Goal: Task Accomplishment & Management: Use online tool/utility

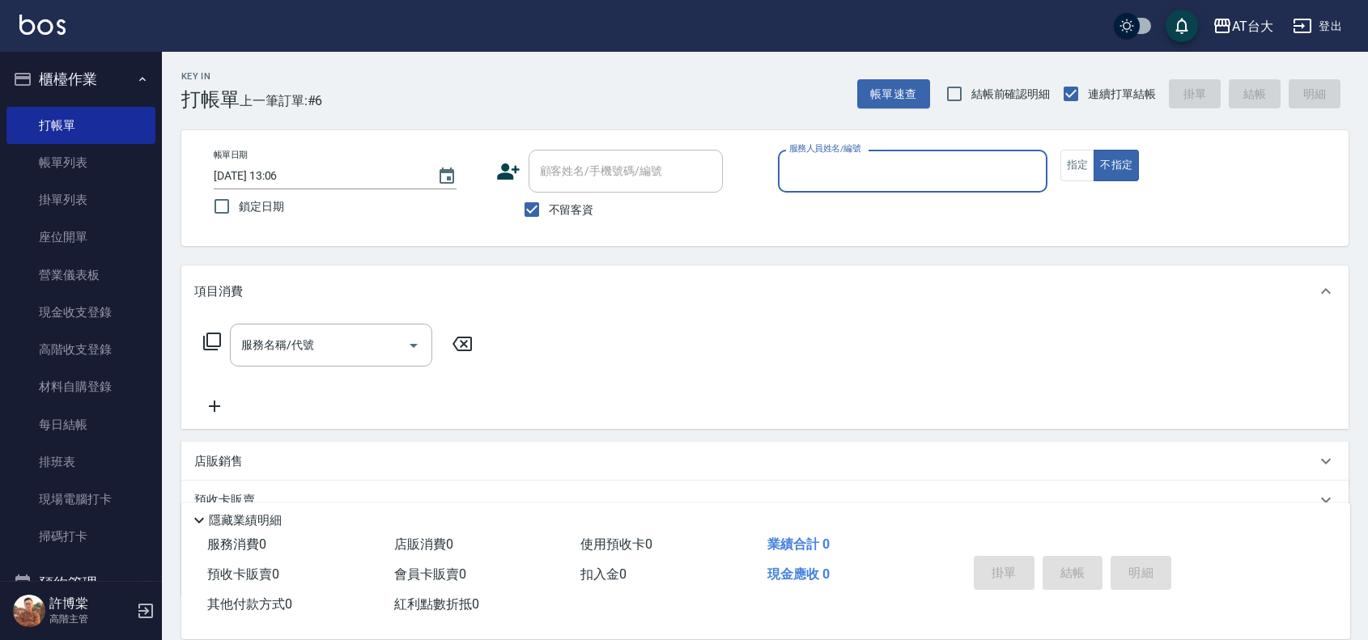
click at [919, 171] on input "服務人員姓名/編號" at bounding box center [912, 171] width 255 height 28
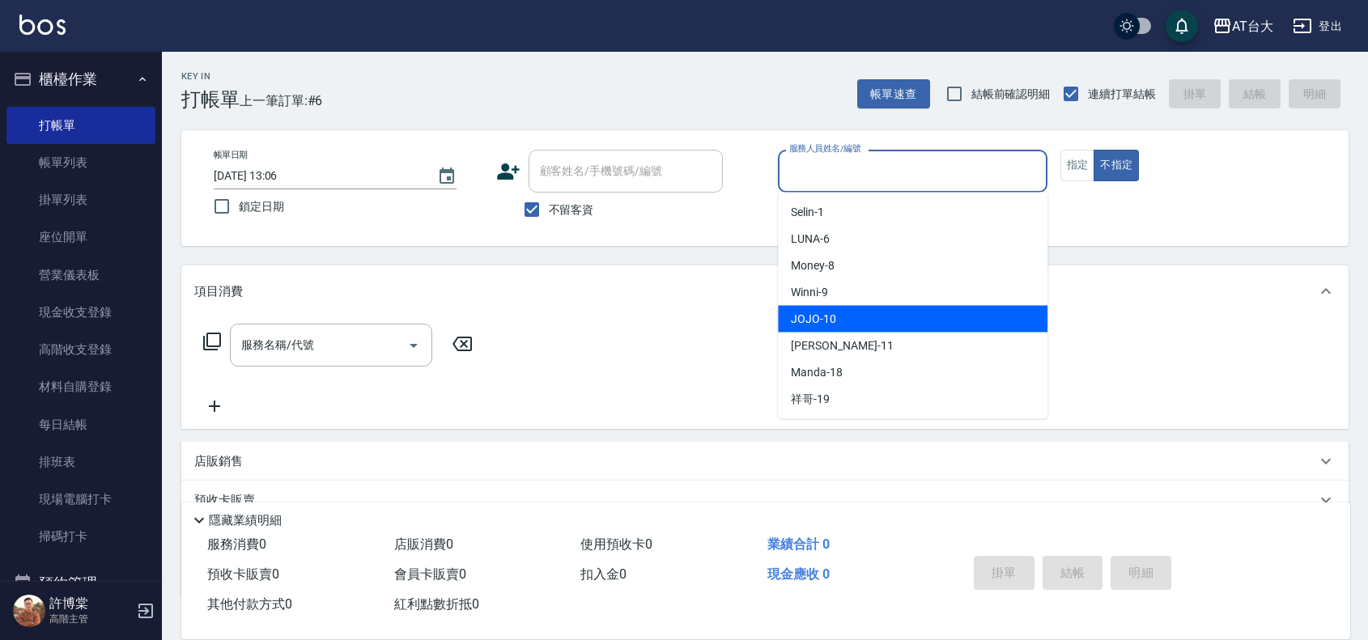
click at [882, 318] on div "JOJO -10" at bounding box center [913, 319] width 270 height 27
type input "JOJO-10"
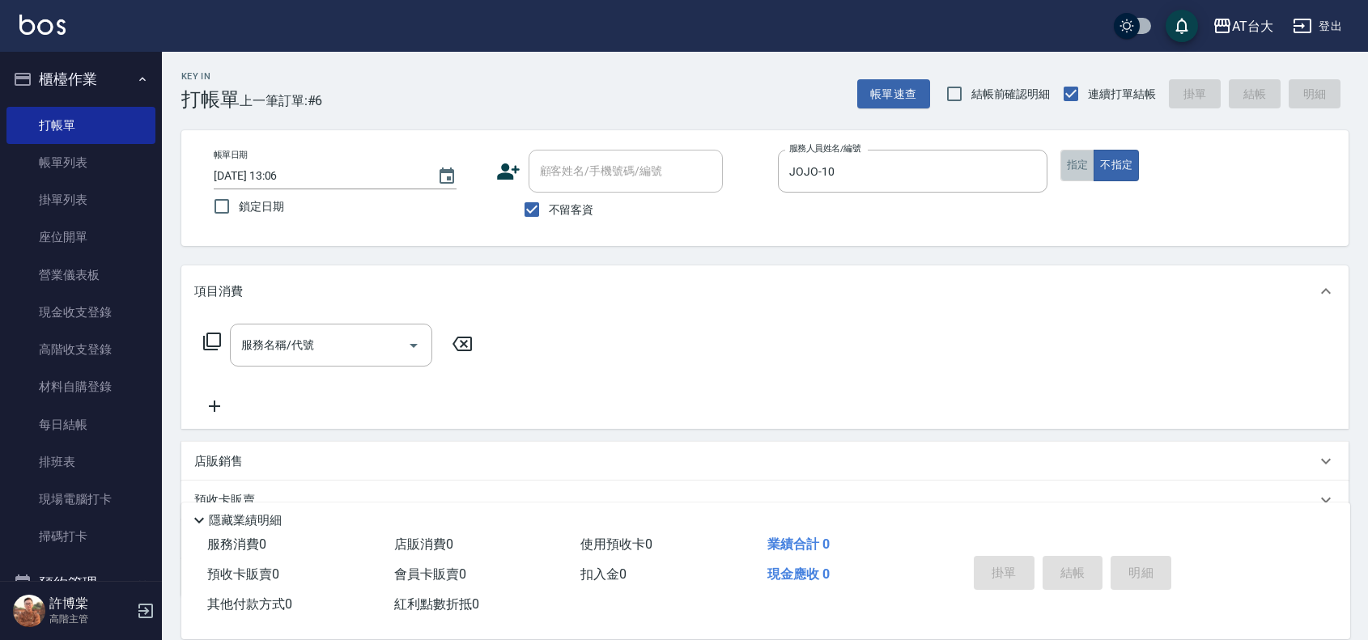
click at [1077, 160] on button "指定" at bounding box center [1078, 166] width 35 height 32
click at [1102, 150] on button "不指定" at bounding box center [1116, 166] width 45 height 32
click at [381, 334] on input "服務名稱/代號" at bounding box center [319, 345] width 164 height 28
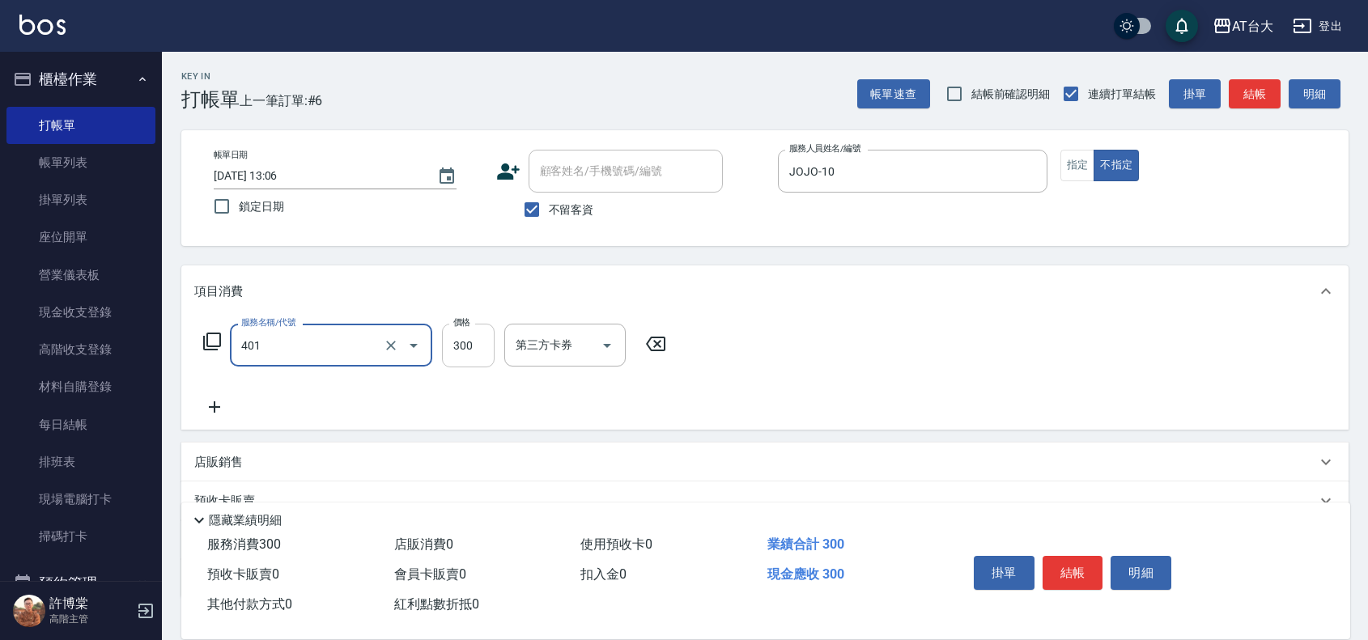
type input "自備護髮(401)"
click at [460, 348] on input "300" at bounding box center [468, 346] width 53 height 44
type input "1099"
click at [1070, 559] on button "結帳" at bounding box center [1073, 573] width 61 height 34
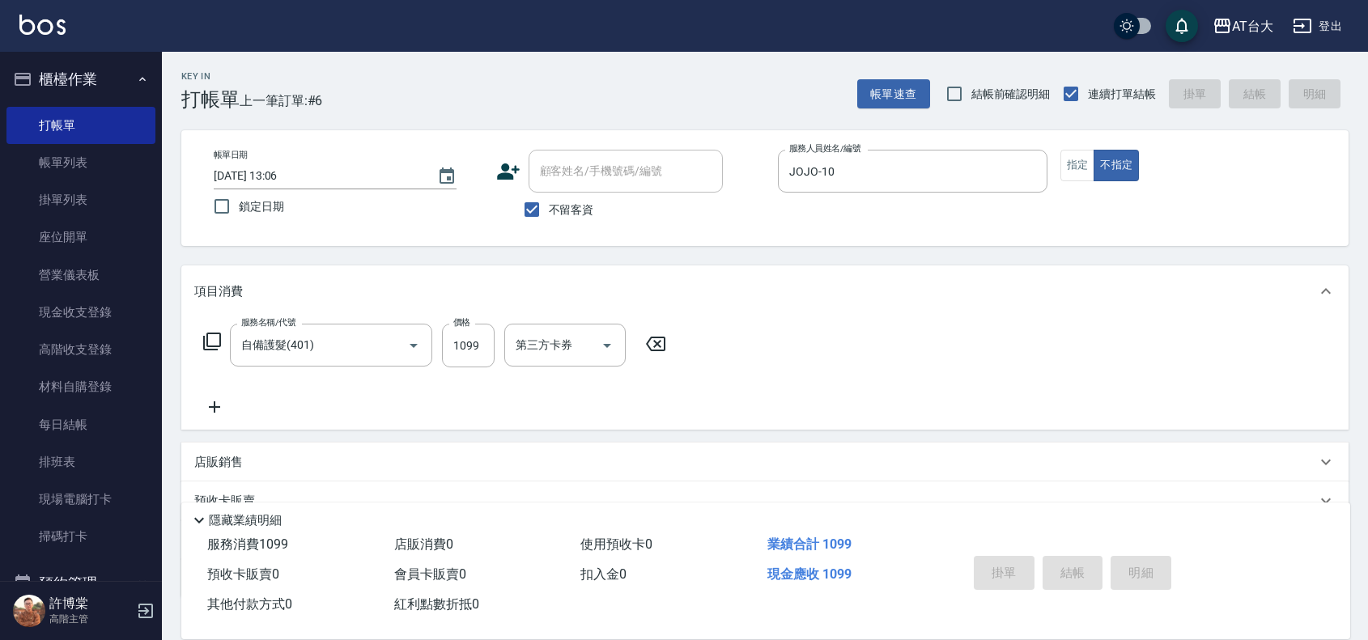
type input "[DATE] 13:40"
